Goal: Register for event/course

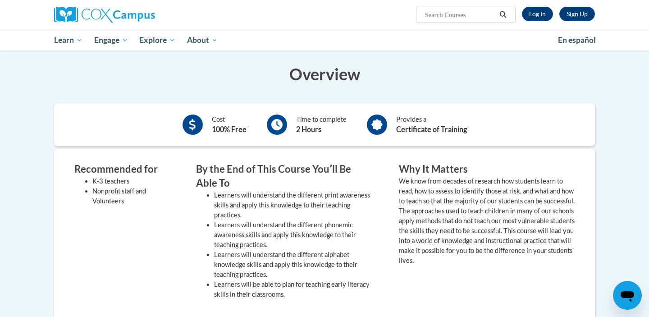
scroll to position [184, 0]
click at [532, 17] on link "Log In" at bounding box center [537, 14] width 31 height 14
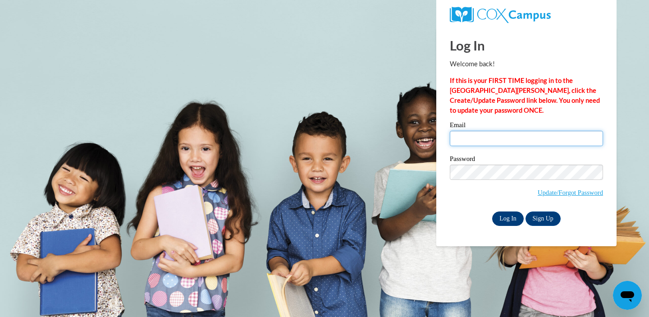
type input "fisherk@iastate.edu"
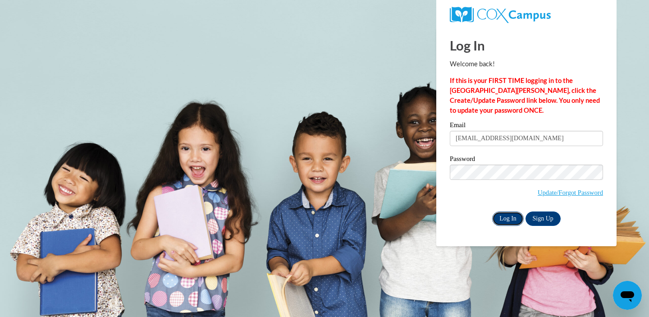
click at [499, 219] on input "Log In" at bounding box center [508, 218] width 32 height 14
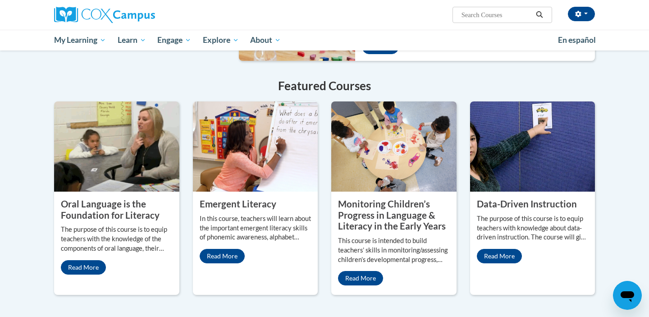
scroll to position [686, 0]
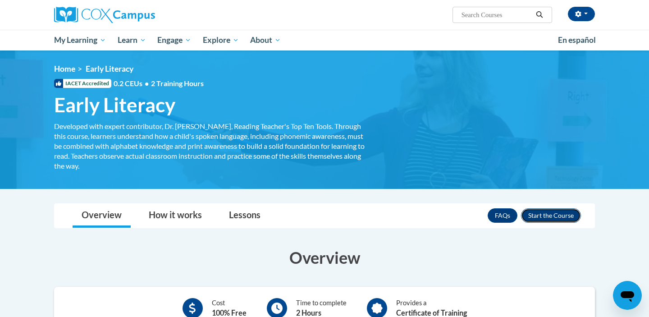
click at [532, 214] on button "Enroll" at bounding box center [551, 215] width 60 height 14
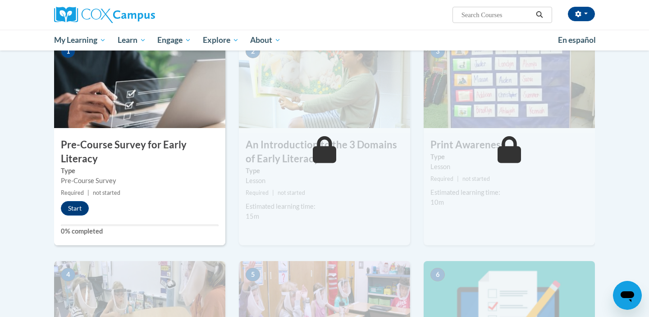
scroll to position [211, 0]
click at [74, 205] on button "Start" at bounding box center [75, 207] width 28 height 14
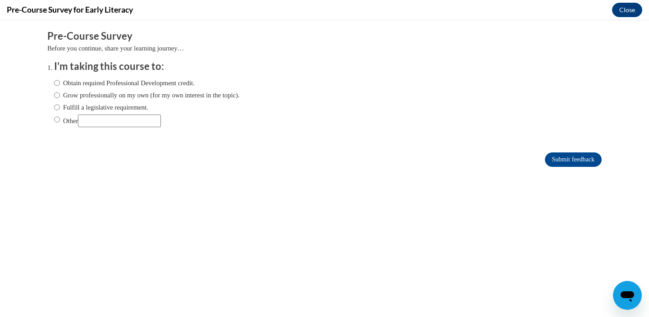
scroll to position [0, 0]
click at [56, 82] on input "Obtain required Professional Development credit." at bounding box center [57, 83] width 6 height 10
radio input "true"
click at [566, 155] on input "Submit feedback" at bounding box center [573, 159] width 57 height 14
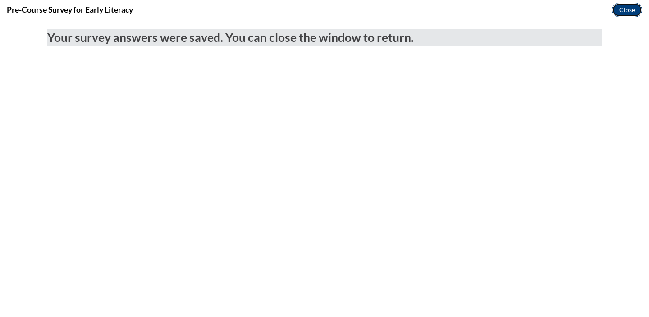
click at [629, 14] on button "Close" at bounding box center [627, 10] width 30 height 14
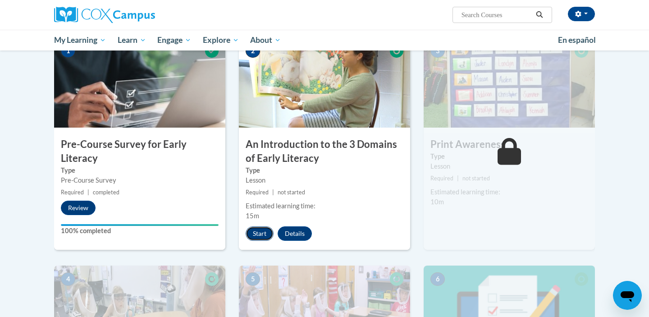
click at [258, 233] on button "Start" at bounding box center [260, 233] width 28 height 14
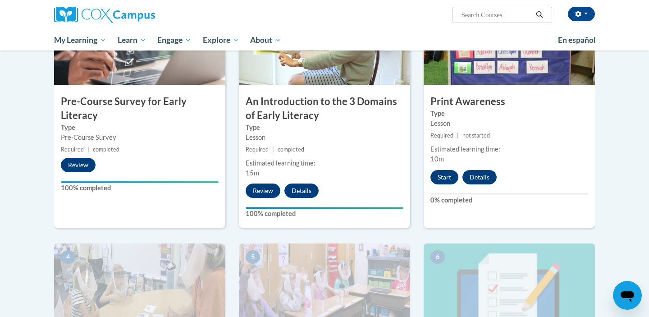
scroll to position [250, 0]
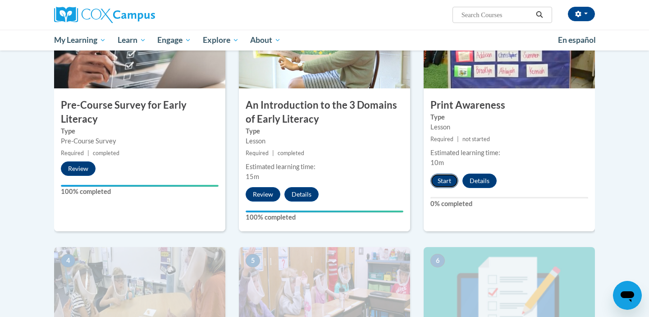
click at [437, 181] on button "Start" at bounding box center [444, 180] width 28 height 14
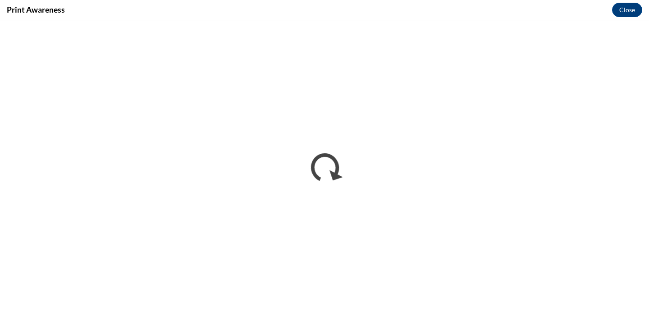
scroll to position [0, 0]
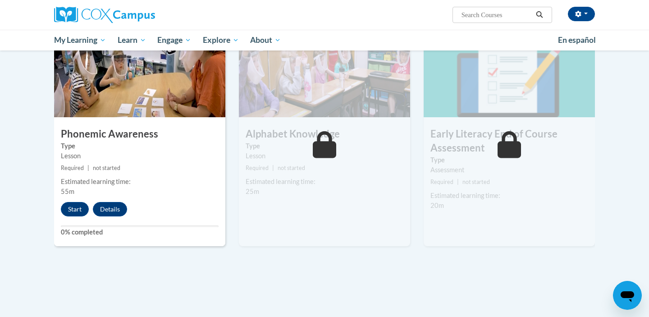
scroll to position [471, 0]
click at [71, 213] on button "Start" at bounding box center [75, 208] width 28 height 14
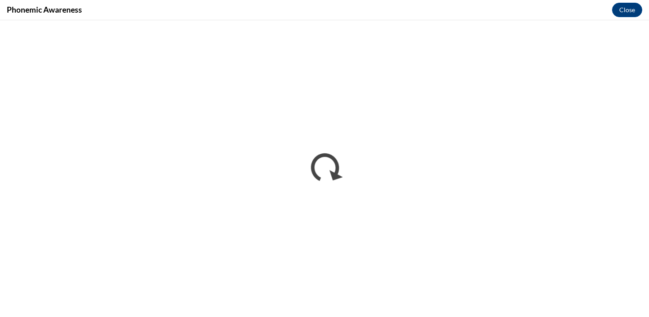
scroll to position [0, 0]
